Goal: Task Accomplishment & Management: Manage account settings

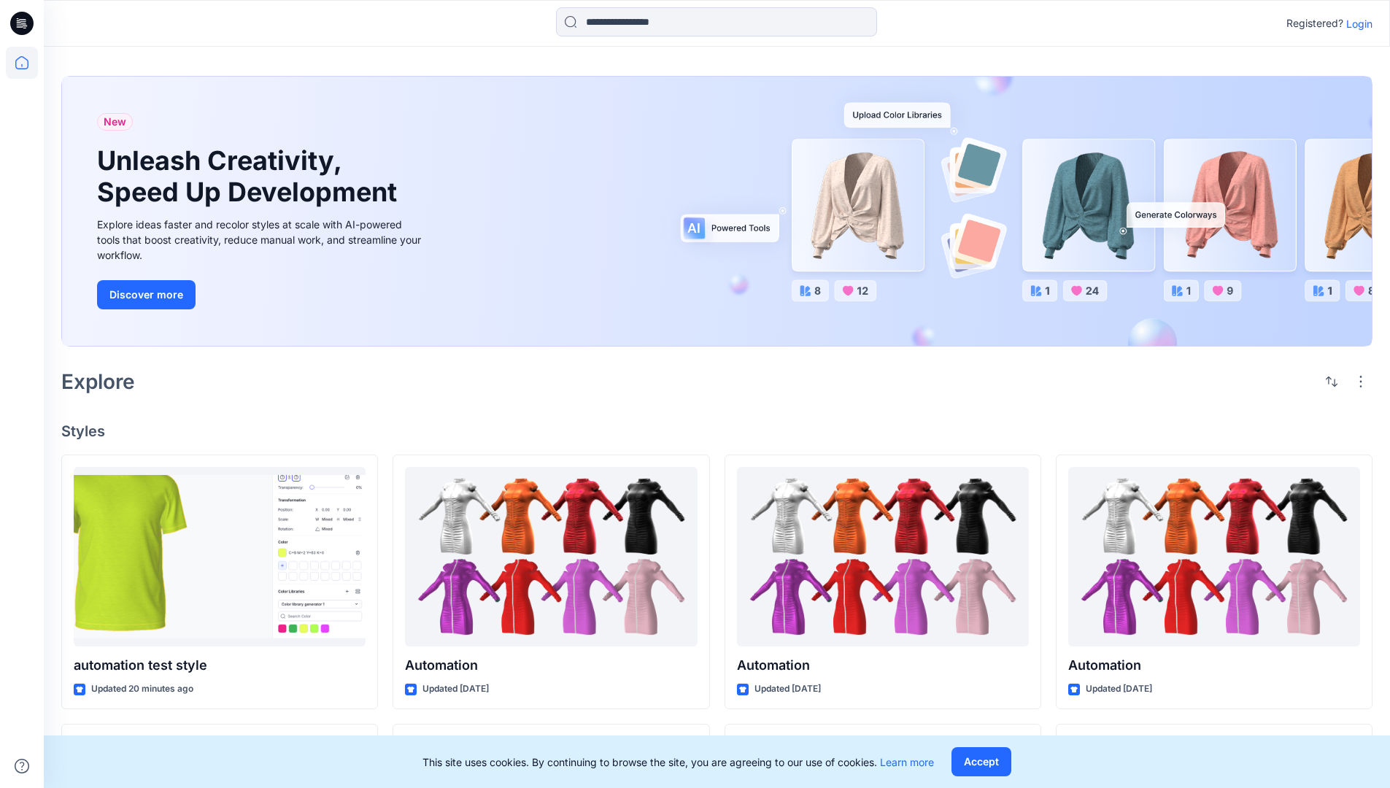
click at [1356, 23] on p "Login" at bounding box center [1359, 23] width 26 height 15
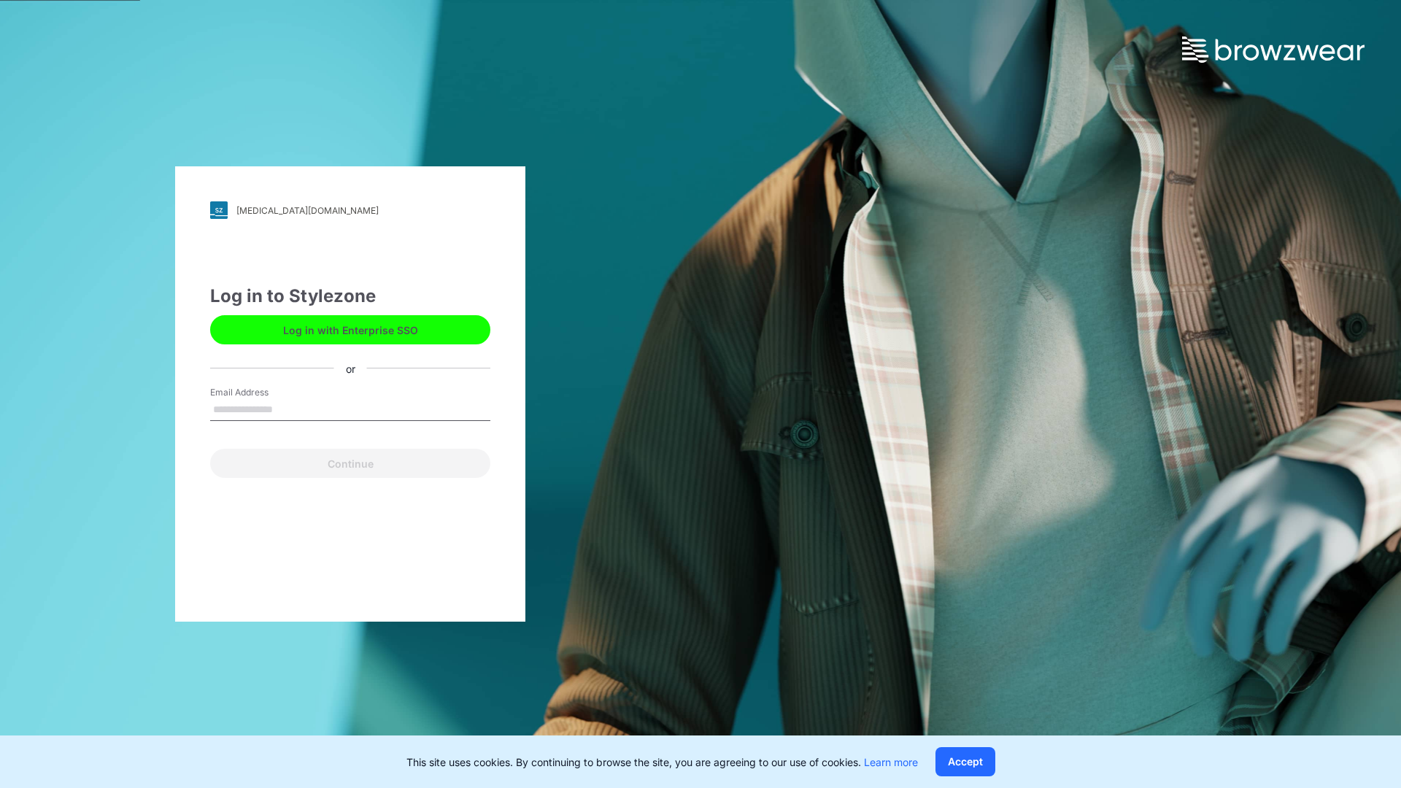
click at [288, 409] on input "Email Address" at bounding box center [350, 410] width 280 height 22
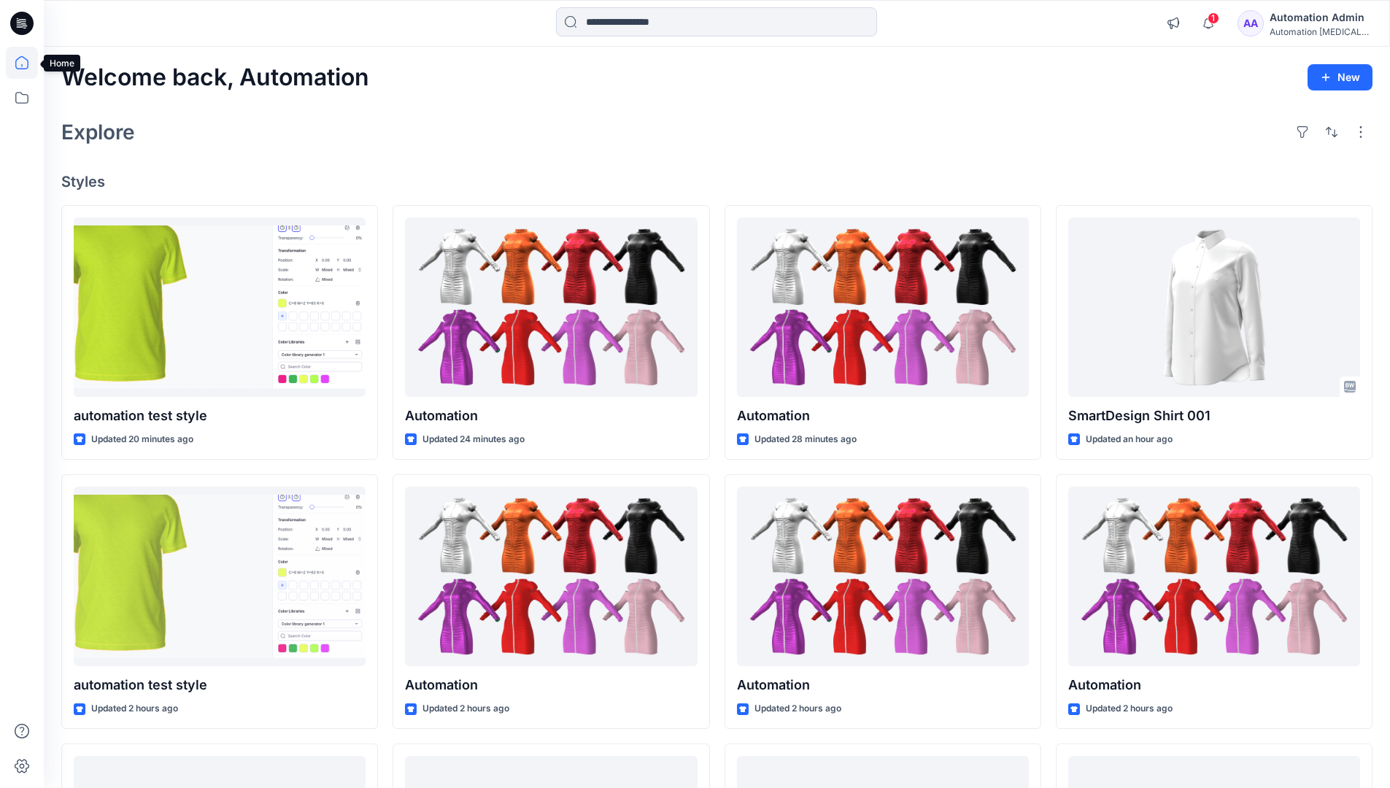
click at [28, 63] on icon at bounding box center [21, 62] width 13 height 13
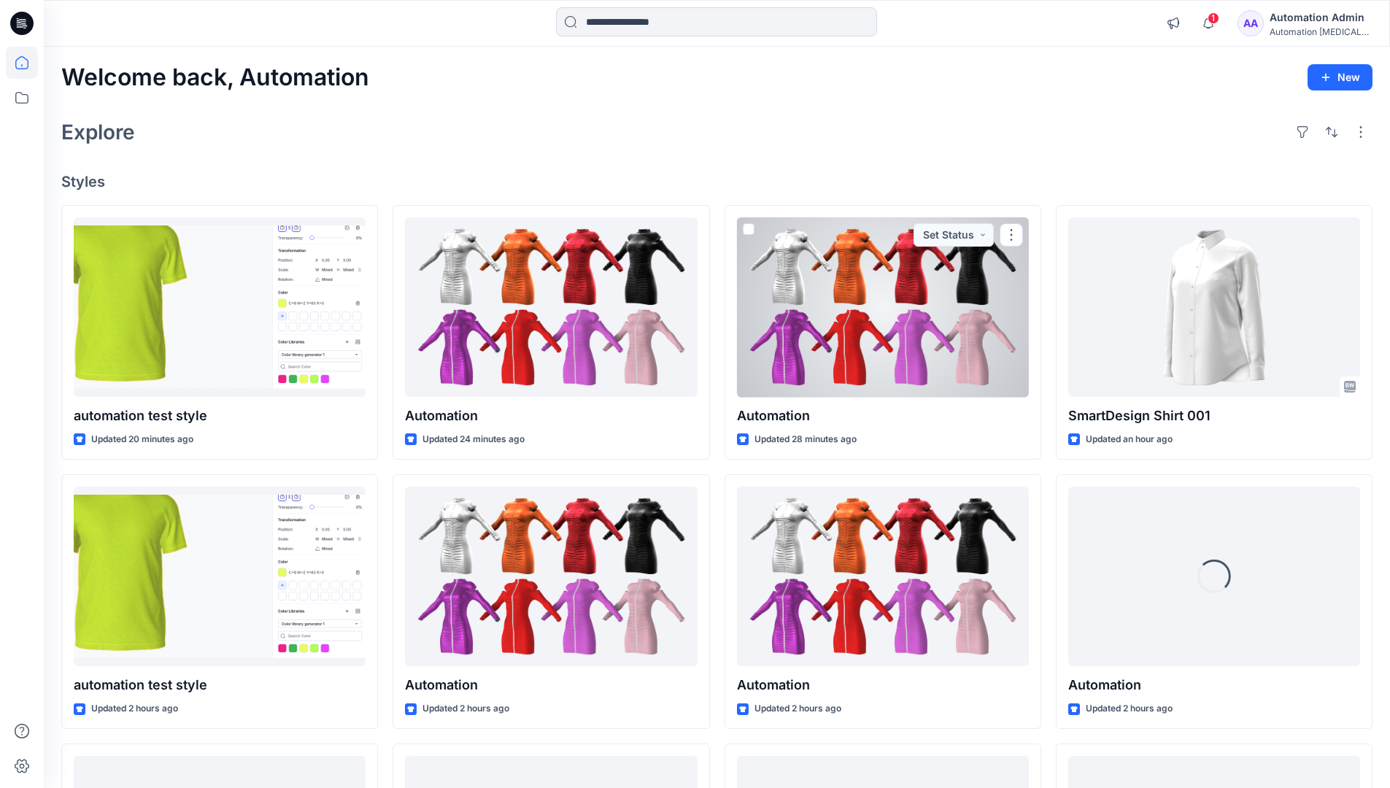
click at [1309, 24] on div "Automation Admin" at bounding box center [1321, 18] width 102 height 18
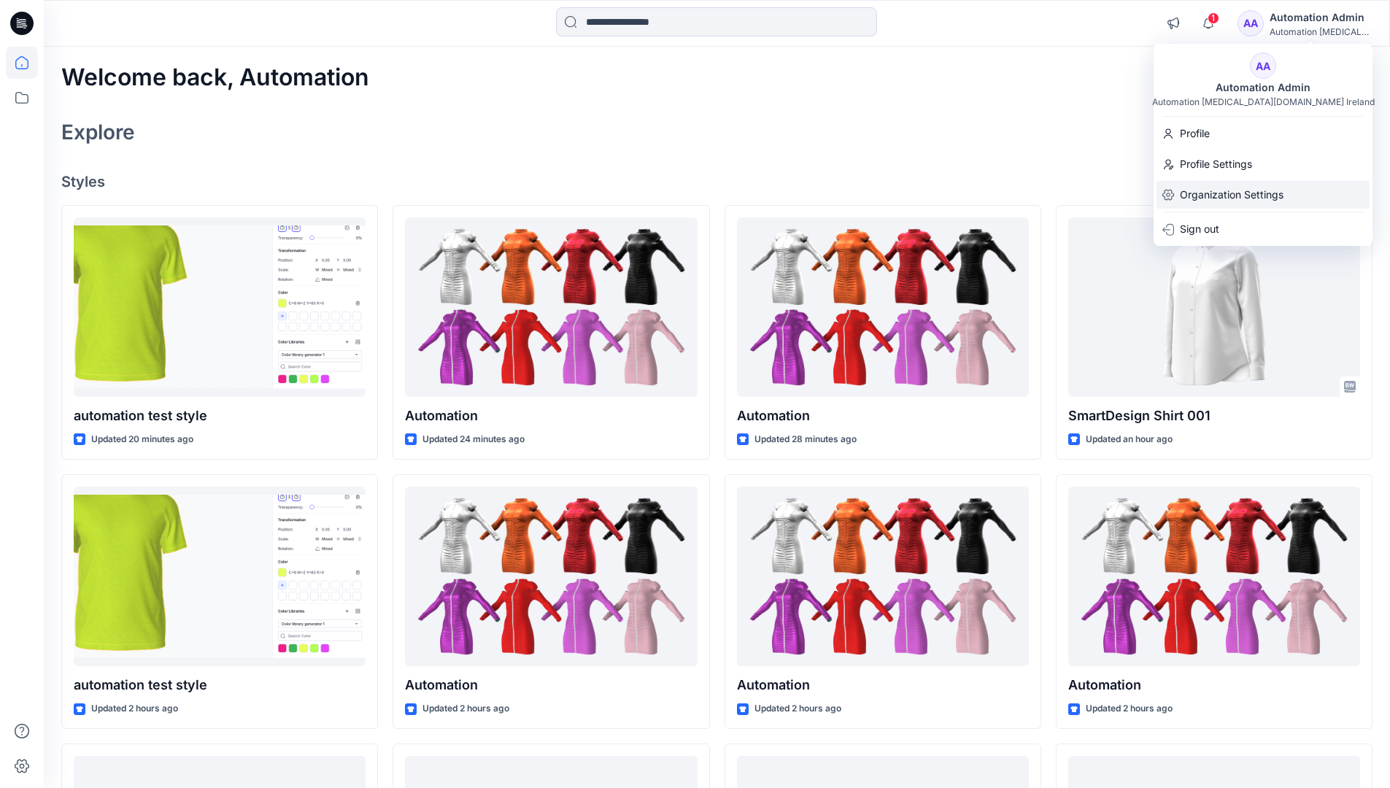
click at [1235, 198] on p "Organization Settings" at bounding box center [1232, 195] width 104 height 28
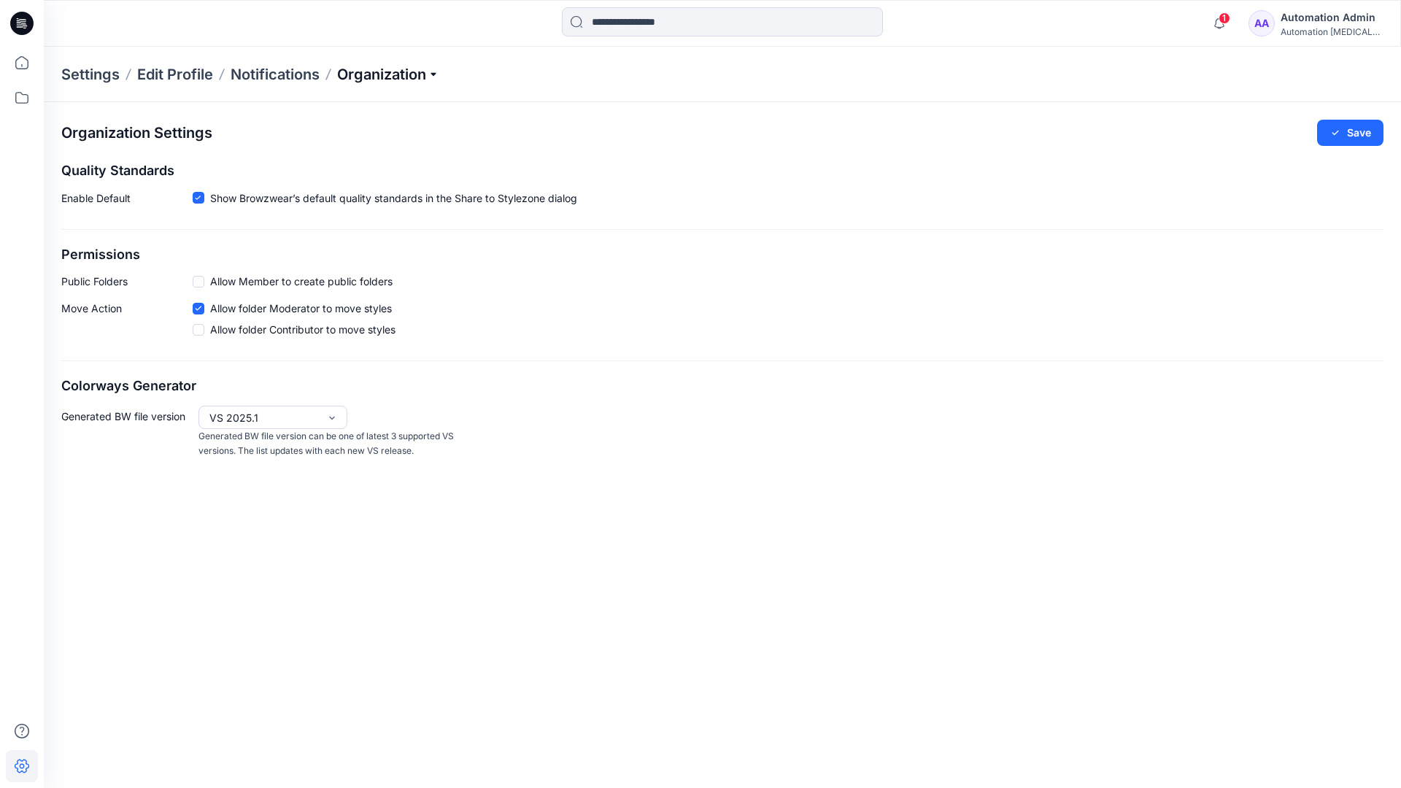
click at [416, 80] on p "Organization" at bounding box center [388, 74] width 102 height 20
click at [412, 74] on p "Organization" at bounding box center [388, 74] width 102 height 20
click at [198, 284] on span at bounding box center [199, 282] width 12 height 12
click at [1360, 134] on button "Save" at bounding box center [1350, 133] width 66 height 26
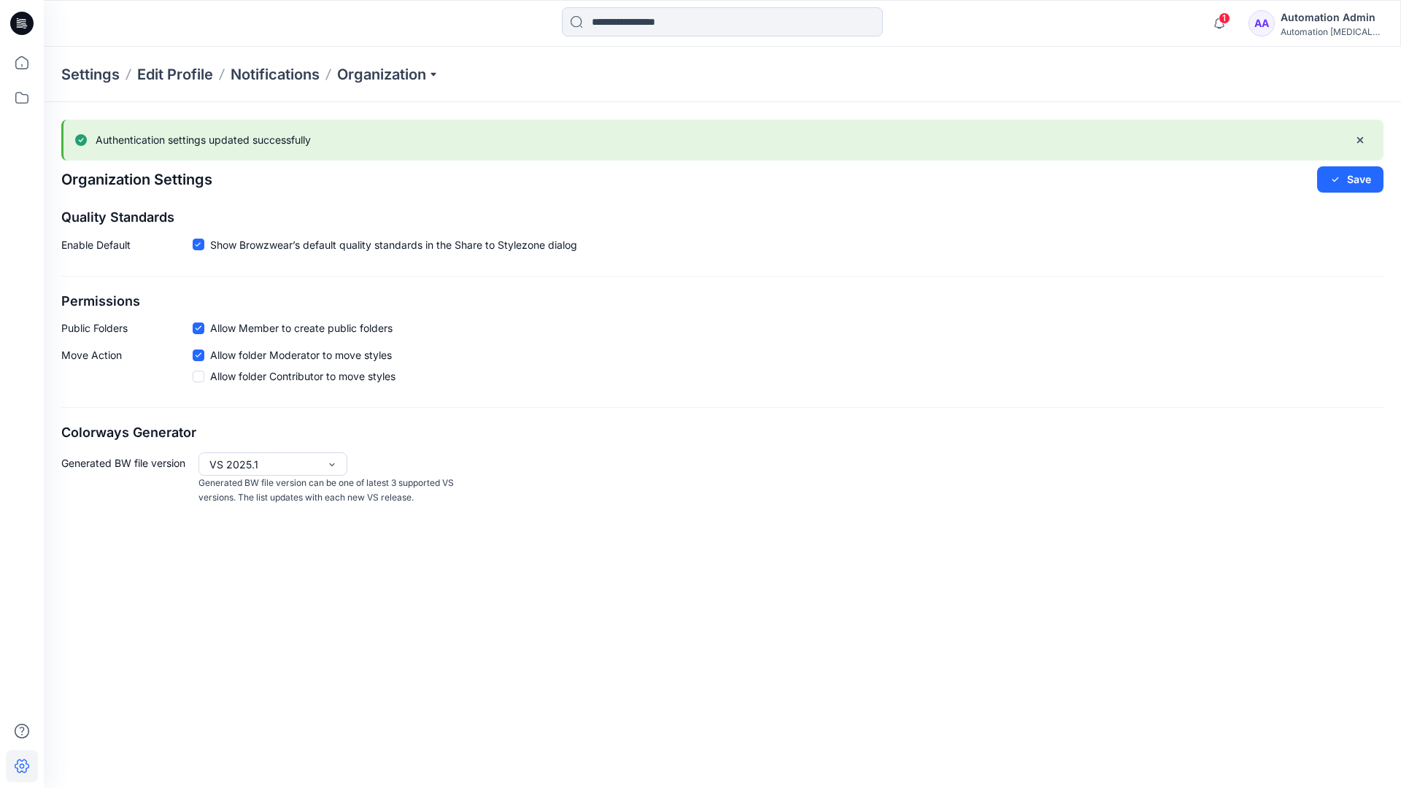
click at [200, 328] on icon at bounding box center [199, 328] width 6 height 4
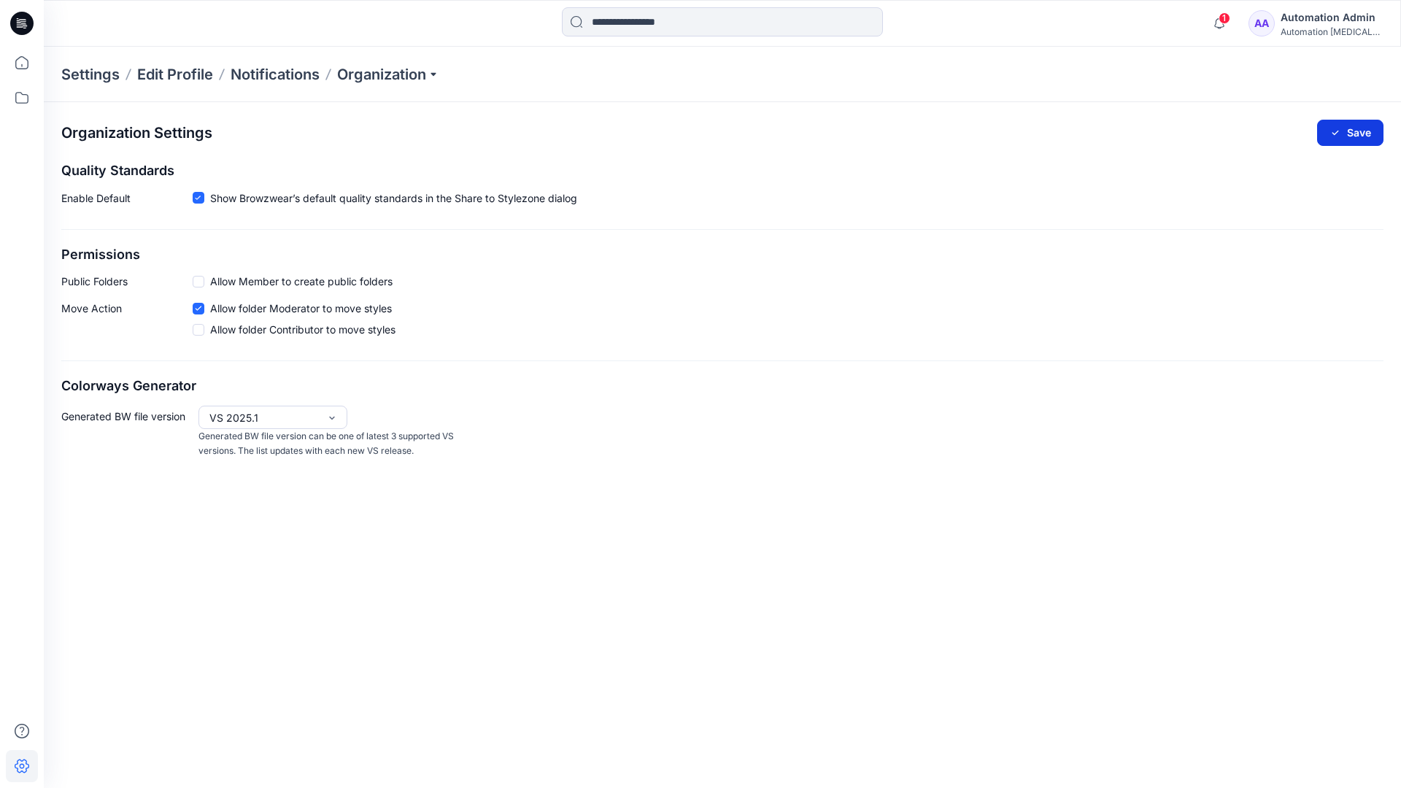
click at [1359, 130] on button "Save" at bounding box center [1350, 133] width 66 height 26
click at [198, 198] on icon at bounding box center [198, 198] width 7 height 5
click at [1352, 129] on button "Save" at bounding box center [1350, 133] width 66 height 26
click at [199, 200] on span at bounding box center [199, 199] width 12 height 12
click at [1365, 127] on button "Save" at bounding box center [1350, 133] width 66 height 26
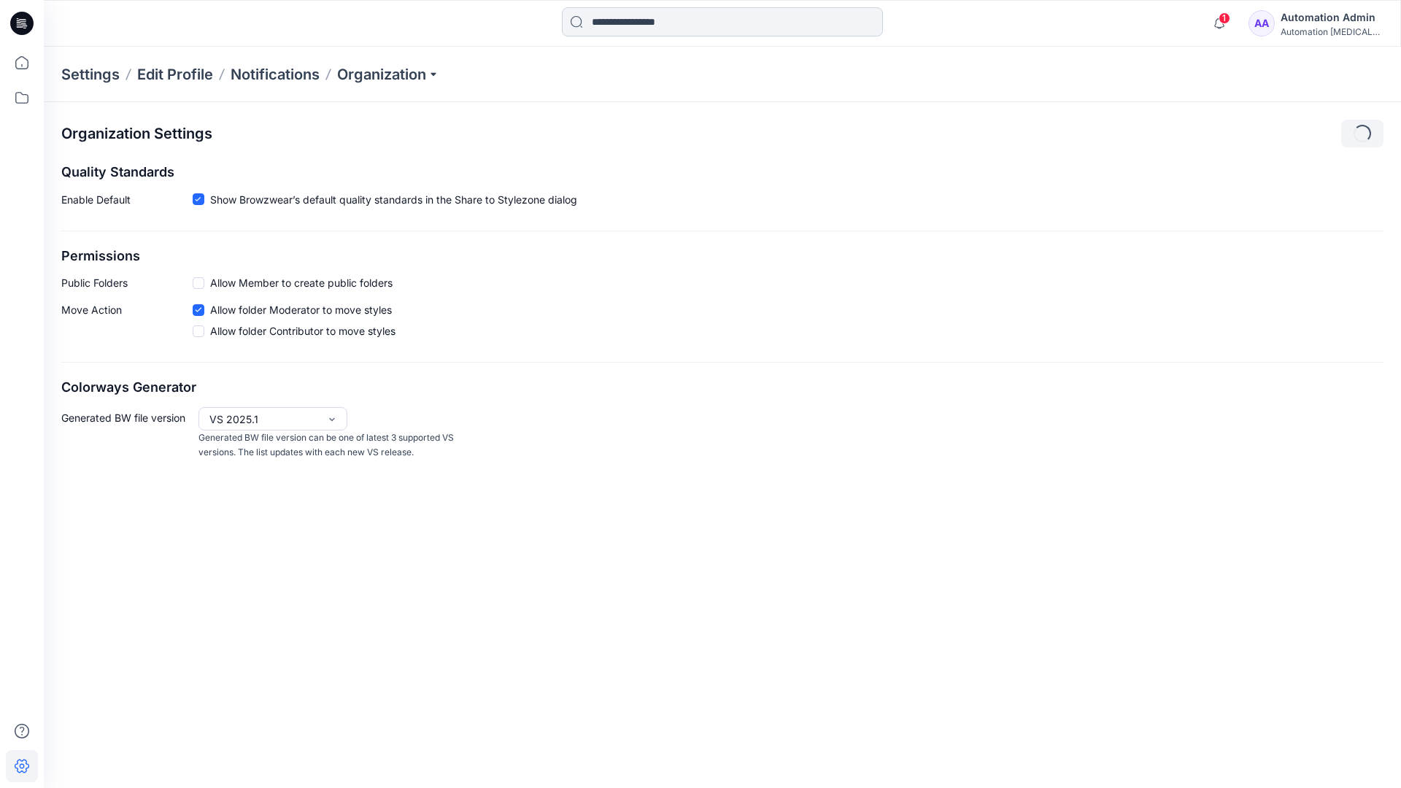
click at [660, 23] on input at bounding box center [722, 21] width 321 height 29
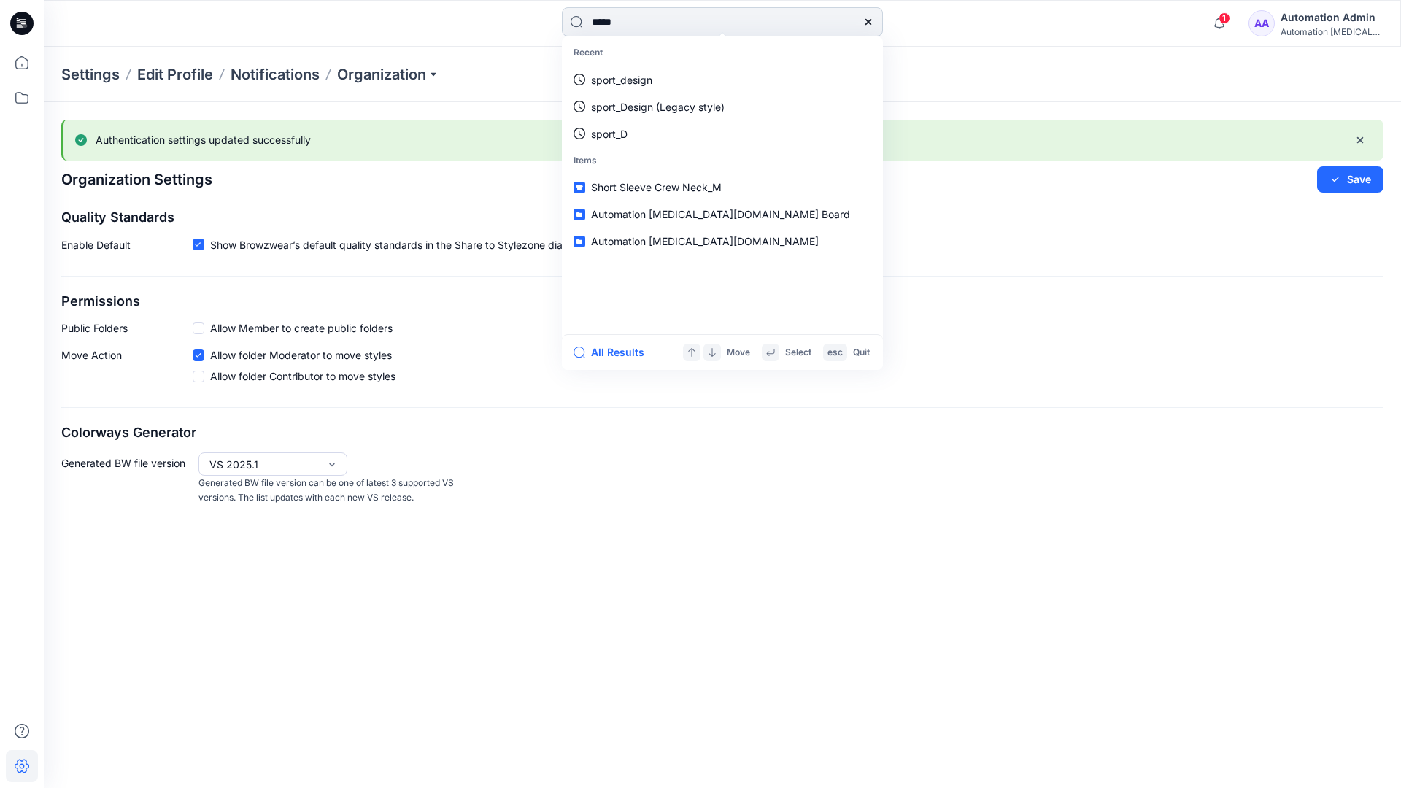
type input "****"
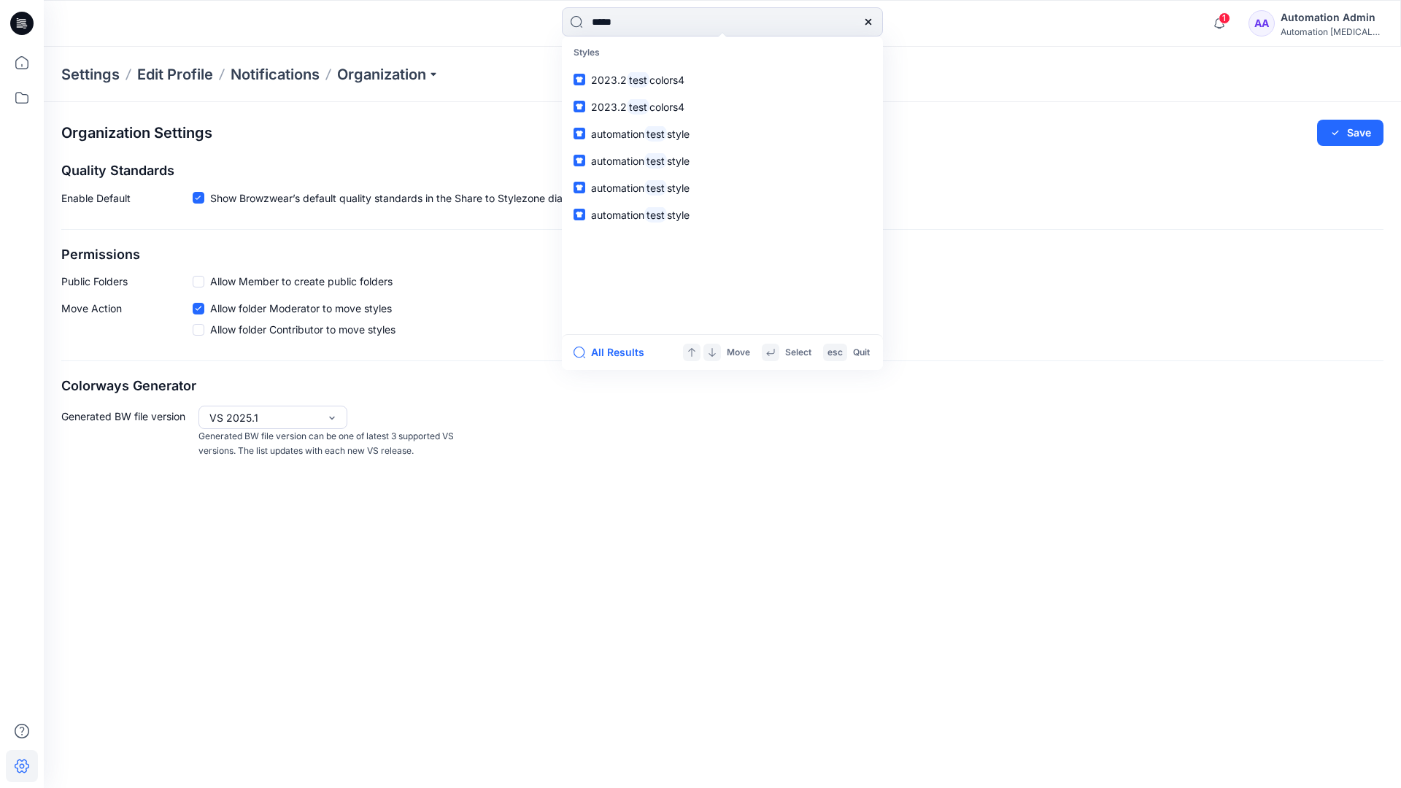
click at [869, 22] on icon at bounding box center [869, 22] width 12 height 12
click at [817, 15] on input at bounding box center [722, 21] width 321 height 29
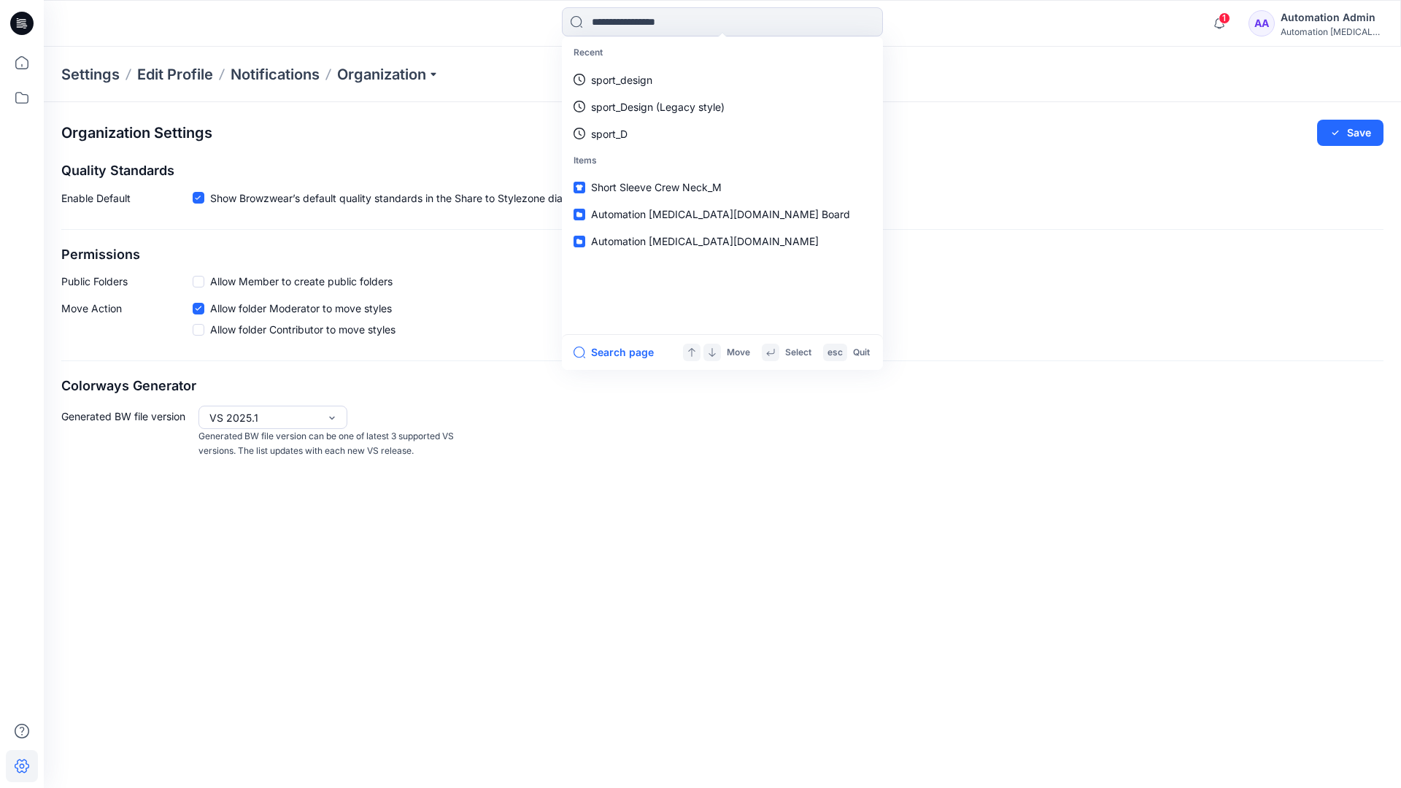
click at [1314, 15] on div "Automation Admin" at bounding box center [1332, 18] width 102 height 18
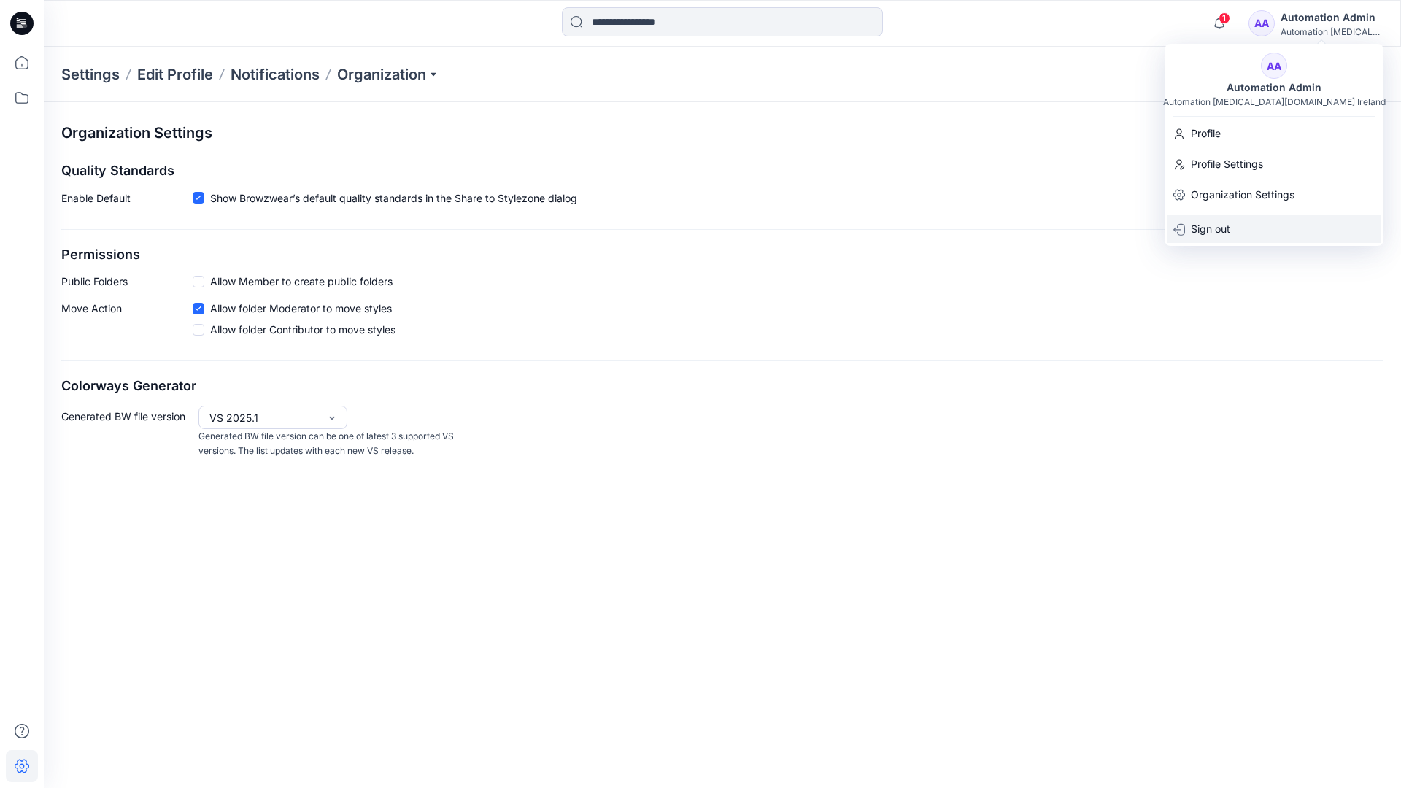
click at [1233, 225] on div "Sign out" at bounding box center [1274, 229] width 213 height 28
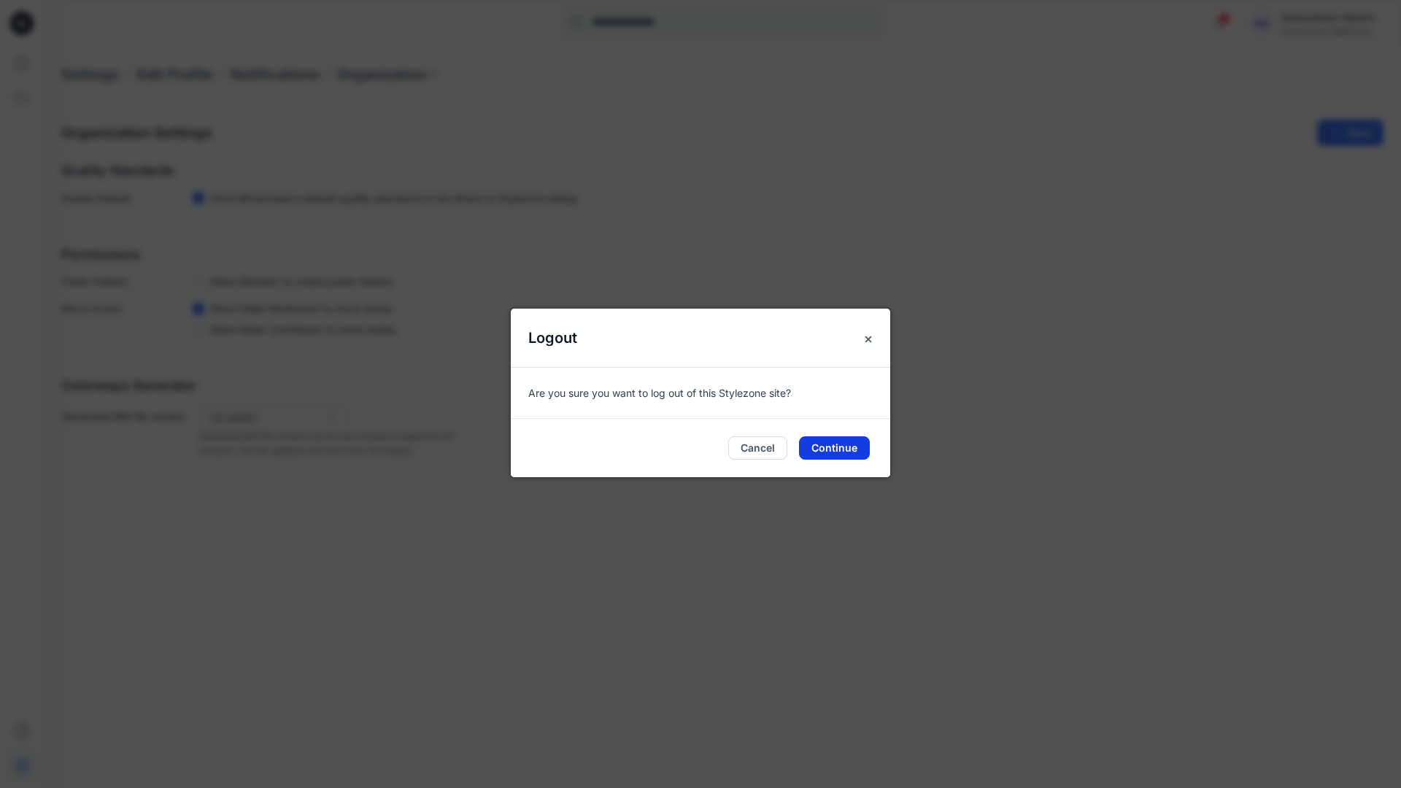
click at [836, 441] on button "Continue" at bounding box center [834, 447] width 71 height 23
